Goal: Task Accomplishment & Management: Use online tool/utility

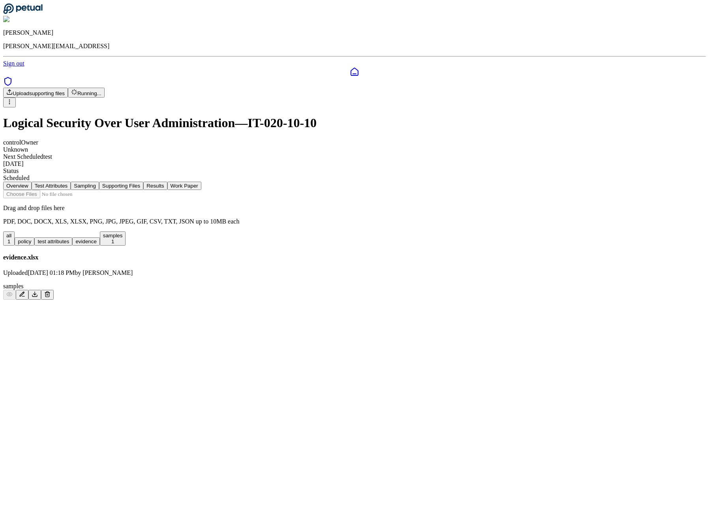
click at [604, 48] on html "James Lee james@petual.ai Sign out Upload supporting files Running... Logical S…" at bounding box center [354, 153] width 709 height 306
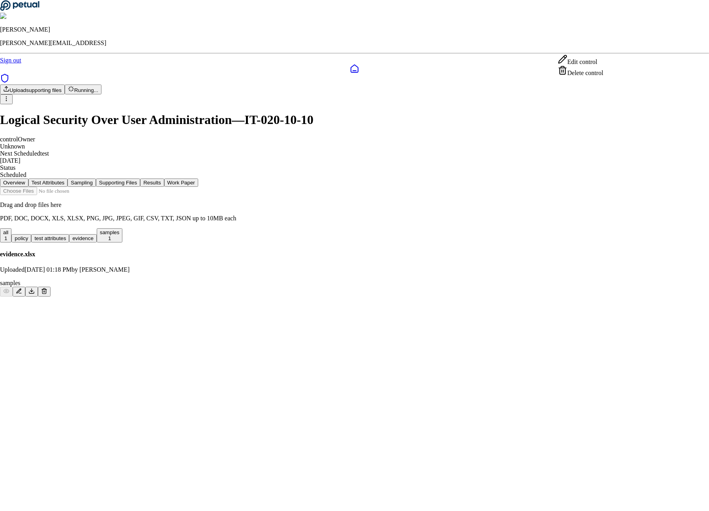
click at [564, 28] on html "James Lee james@petual.ai Sign out Upload supporting files Running... Logical S…" at bounding box center [354, 151] width 709 height 303
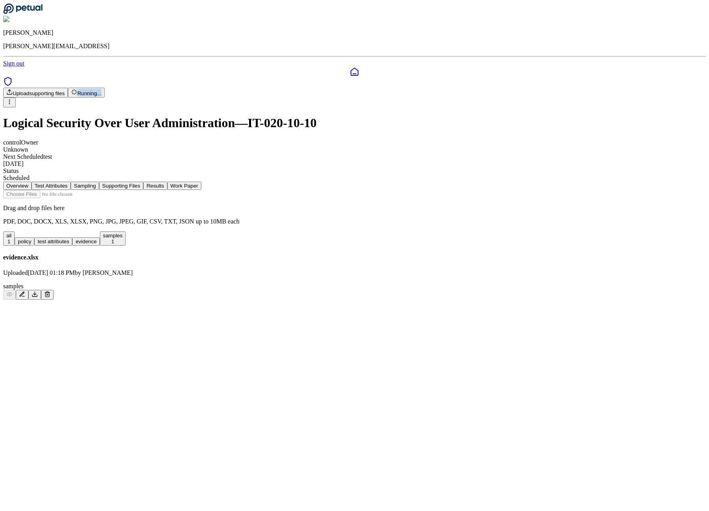
drag, startPoint x: 563, startPoint y: 31, endPoint x: 597, endPoint y: 53, distance: 40.4
click at [597, 88] on div "Upload supporting files Running... Logical Security Over User Administration — …" at bounding box center [354, 135] width 703 height 94
copy button "Running..."
click at [480, 116] on div "Logical Security Over User Administration — IT-020-10-10 control Owner Unknown …" at bounding box center [354, 149] width 703 height 66
